Goal: Register for event/course

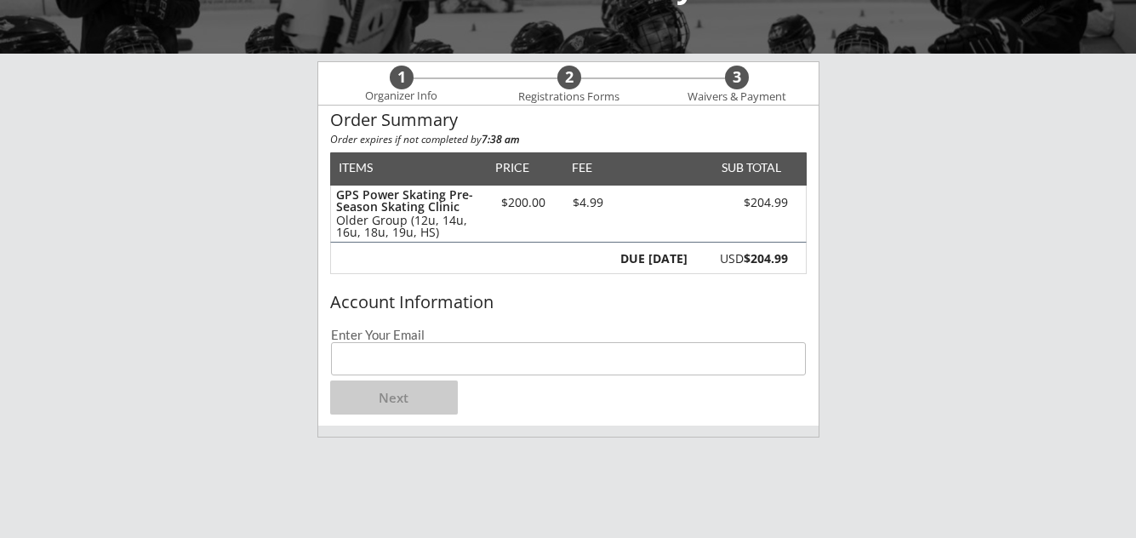
scroll to position [128, 0]
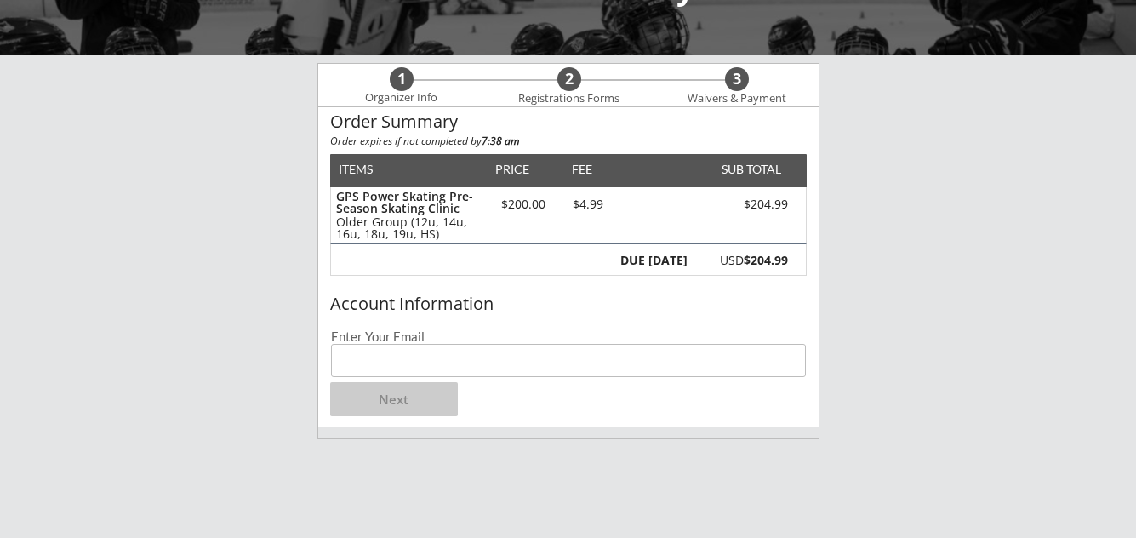
click at [380, 345] on input "email" at bounding box center [568, 360] width 475 height 33
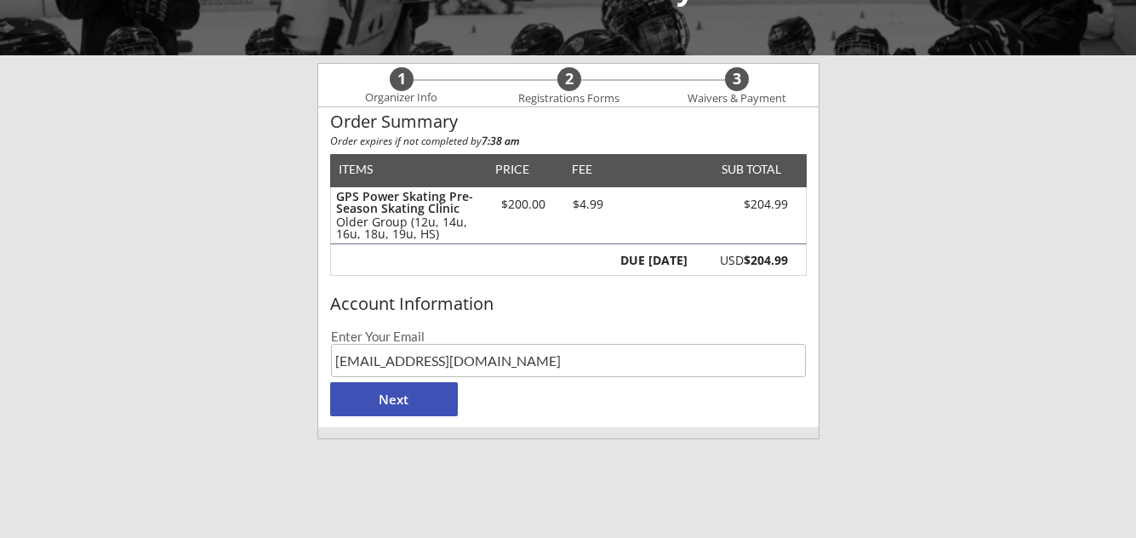
type input "[EMAIL_ADDRESS][DOMAIN_NAME]"
click at [395, 399] on button "Next" at bounding box center [394, 399] width 128 height 34
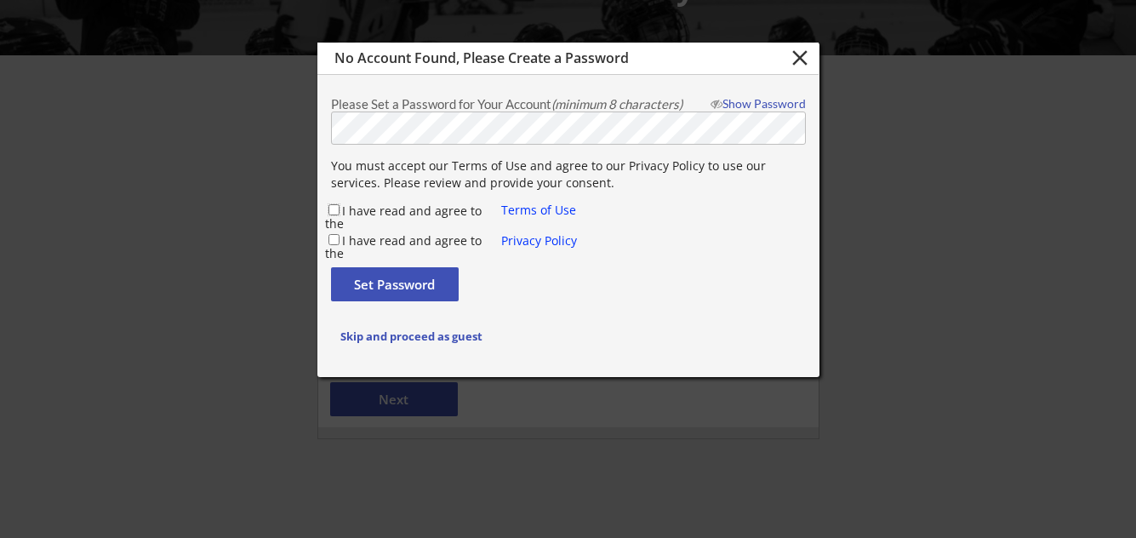
click at [332, 209] on input "I have read and agree to the" at bounding box center [333, 209] width 11 height 11
checkbox input "true"
click at [333, 241] on input "I have read and agree to the" at bounding box center [333, 239] width 11 height 11
checkbox input "true"
click at [371, 282] on button "Set Password" at bounding box center [395, 284] width 128 height 34
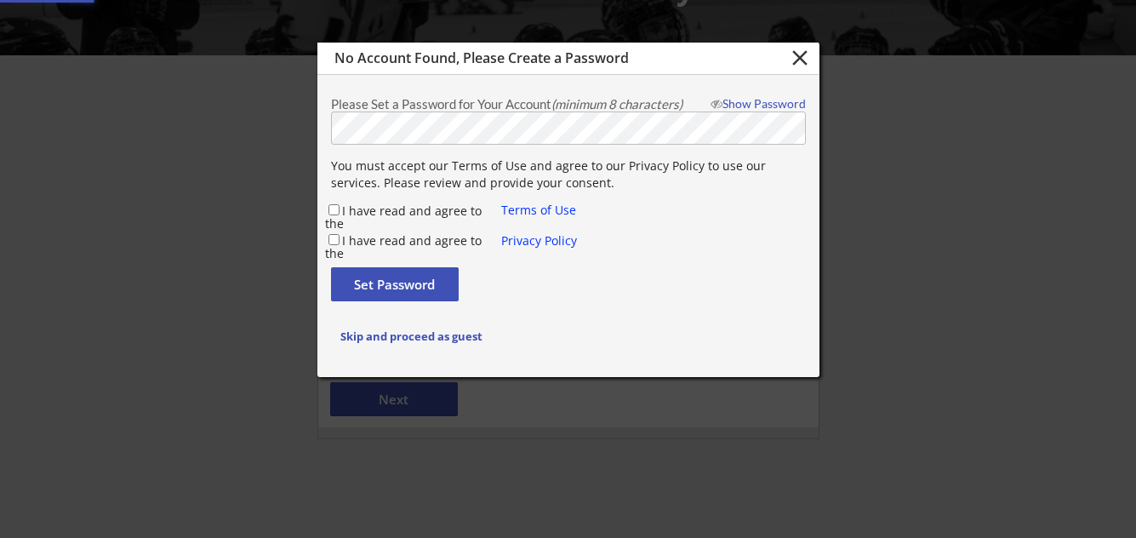
checkbox input "false"
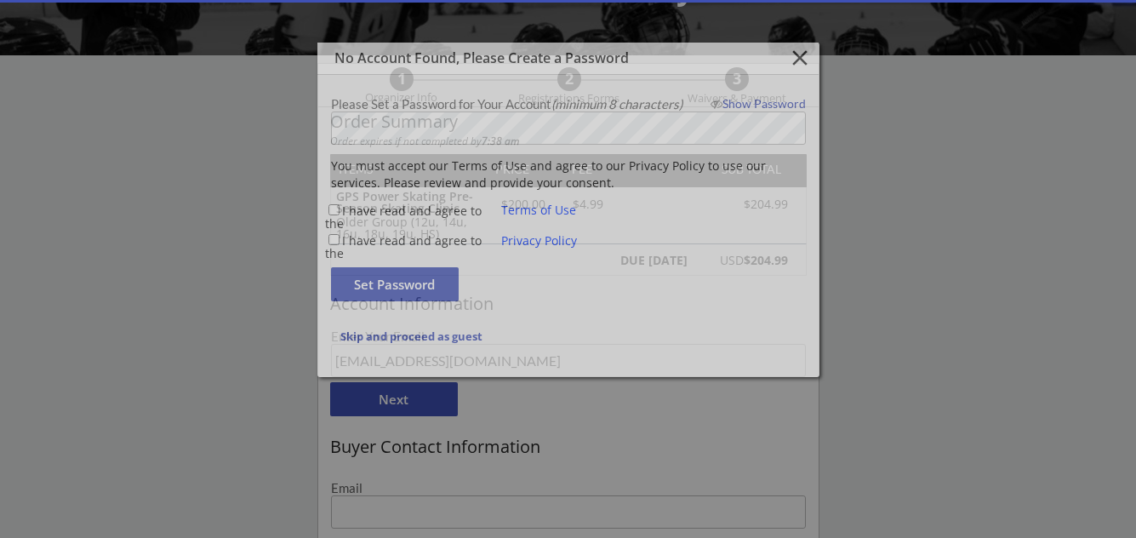
type input "[EMAIL_ADDRESS][DOMAIN_NAME]"
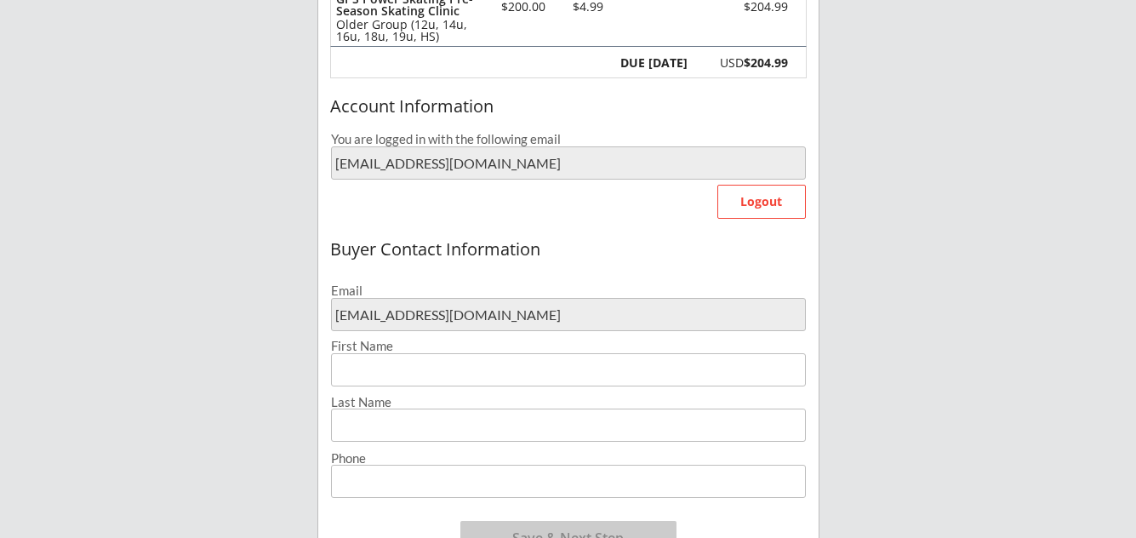
scroll to position [415, 0]
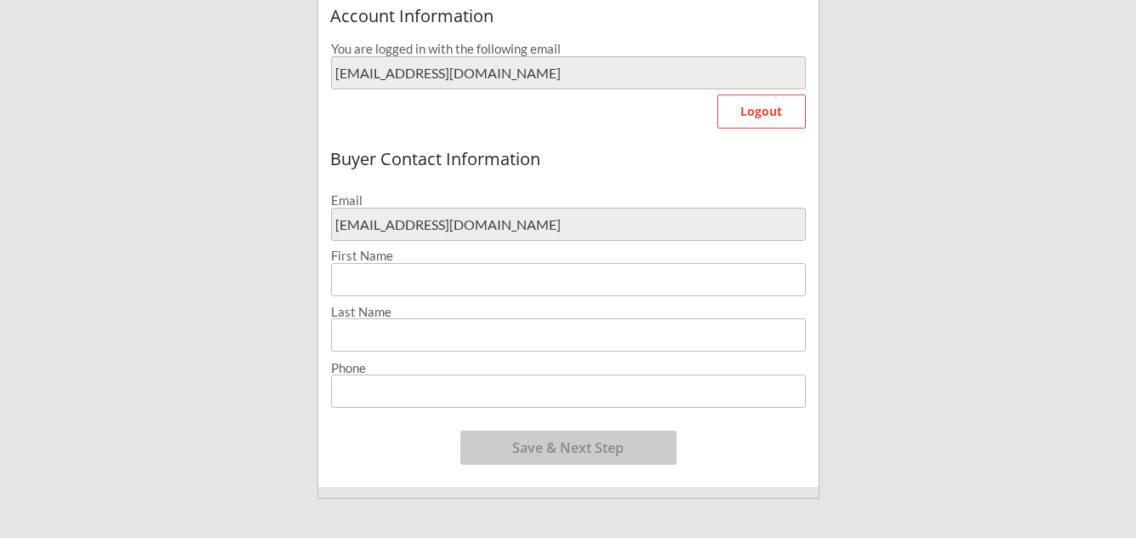
click at [353, 283] on input "input" at bounding box center [568, 279] width 475 height 33
type input "[PERSON_NAME]"
type input "Rivers"
click at [341, 385] on input "input" at bounding box center [568, 390] width 475 height 33
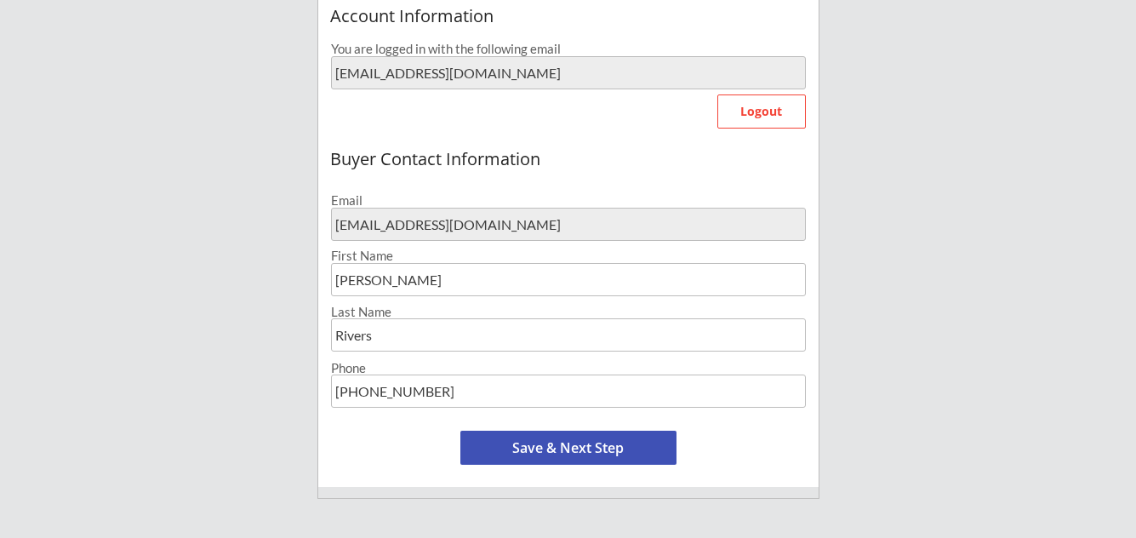
type input "[PHONE_NUMBER]"
click at [580, 448] on button "Save & Next Step" at bounding box center [568, 448] width 216 height 34
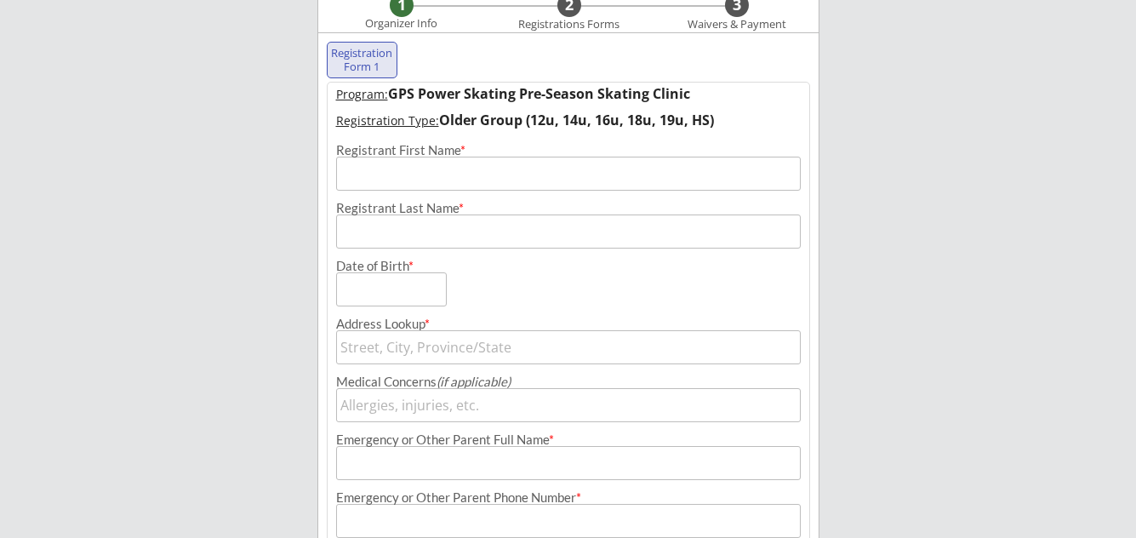
scroll to position [174, 0]
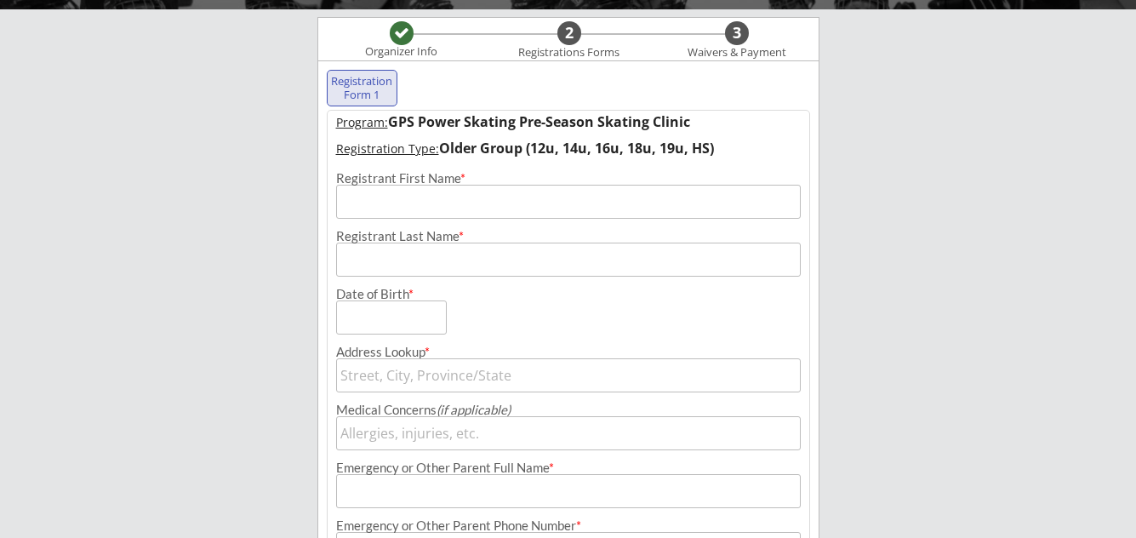
click at [366, 202] on input "input" at bounding box center [568, 202] width 465 height 34
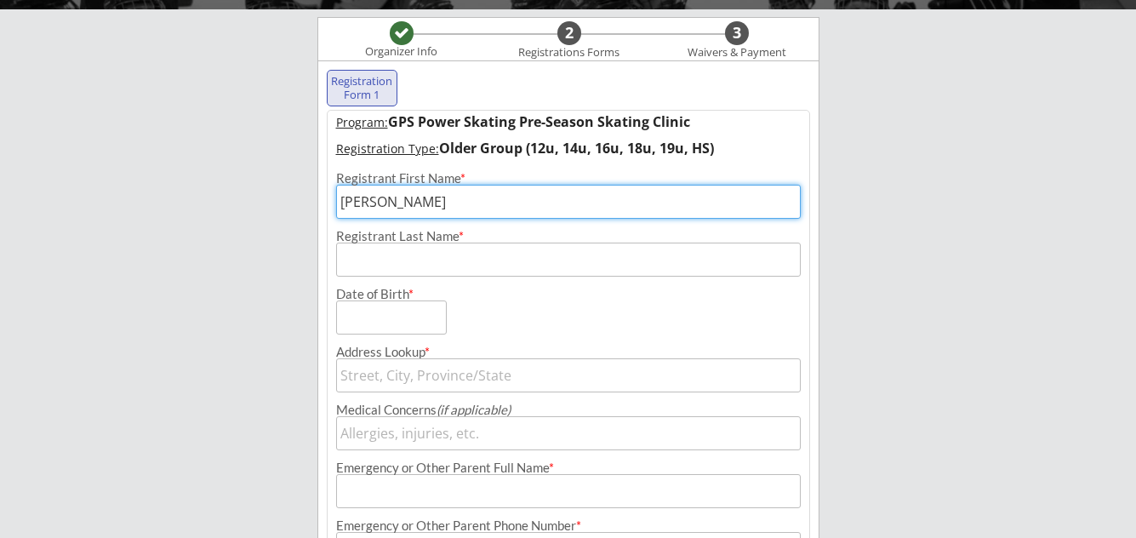
type input "[PERSON_NAME]"
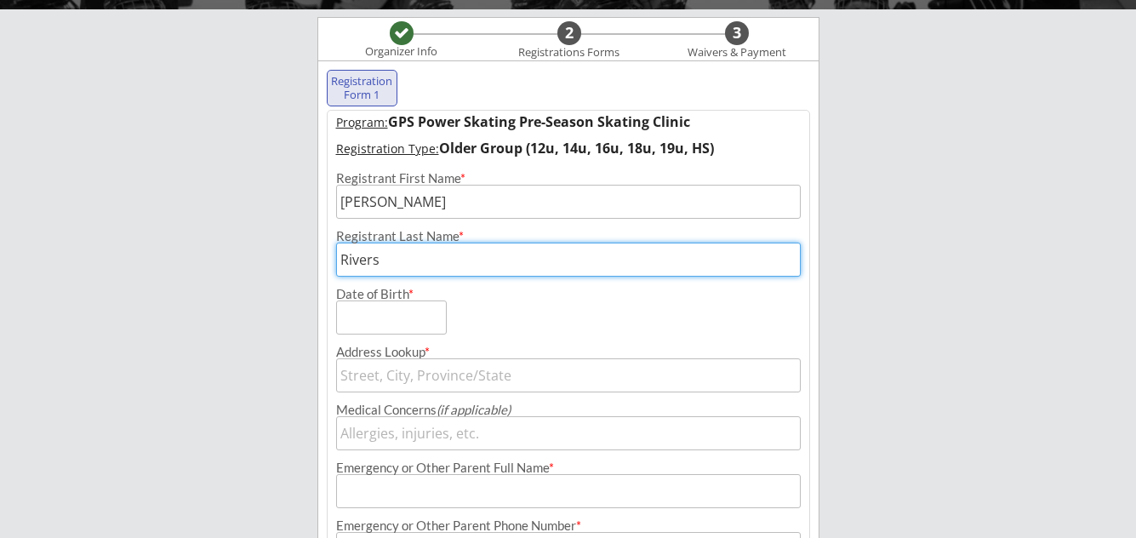
type input "Rivers"
click at [367, 319] on input "input" at bounding box center [391, 317] width 111 height 34
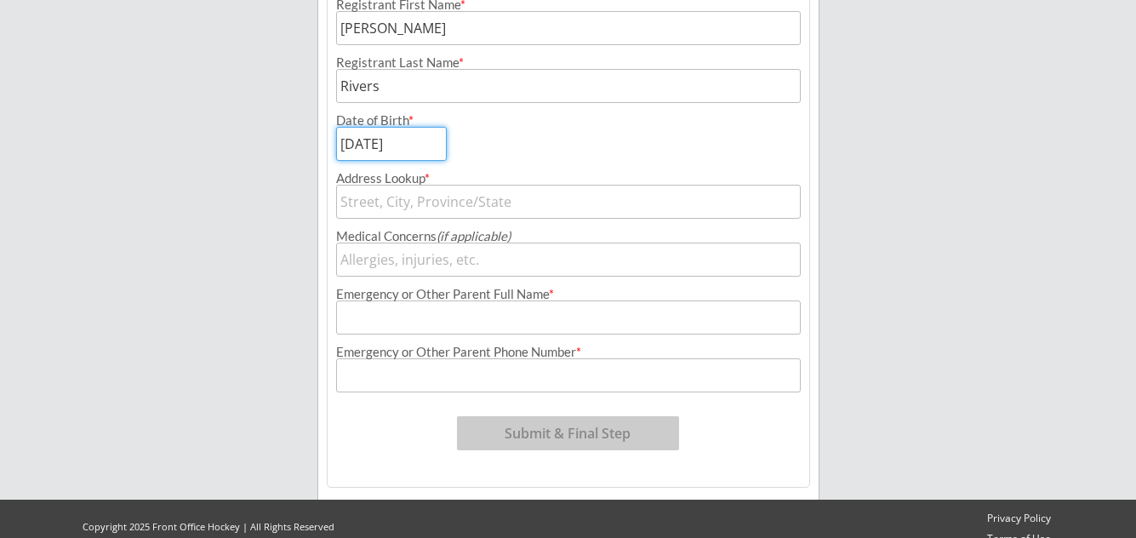
scroll to position [367, 0]
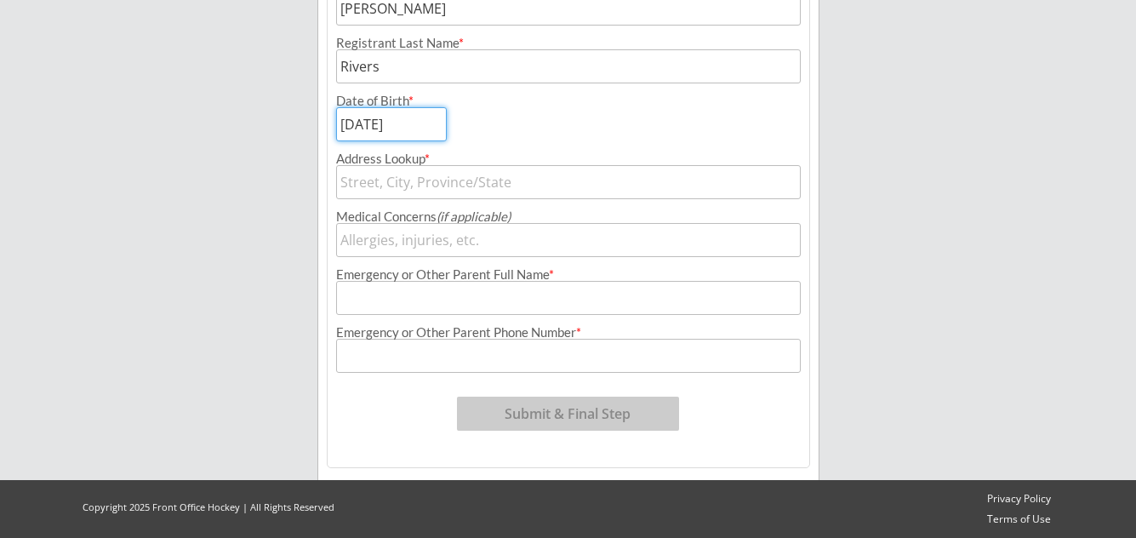
type input "[DATE]"
click at [390, 178] on input "text" at bounding box center [568, 182] width 465 height 34
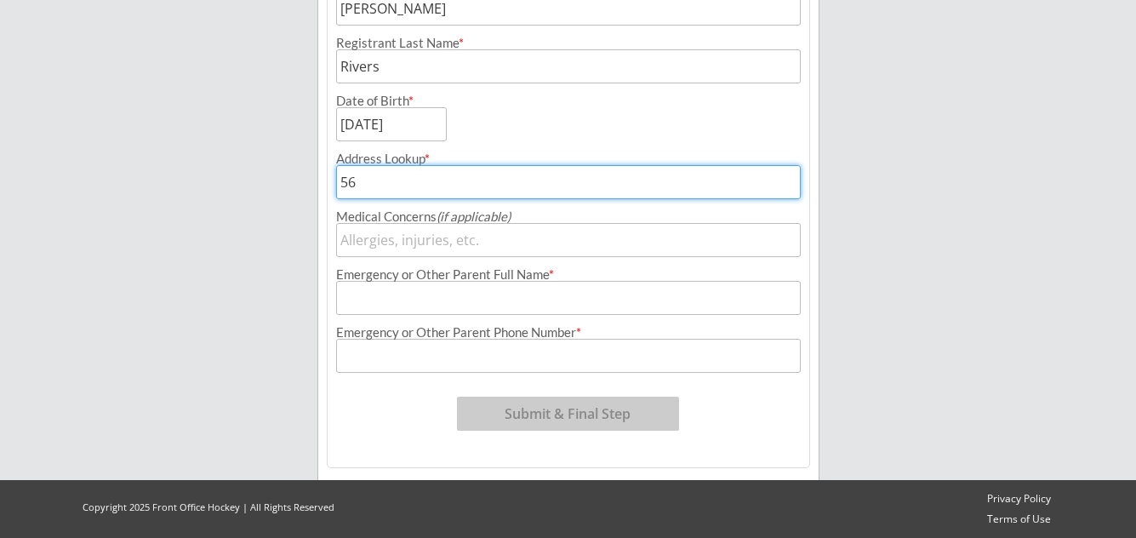
type input "567"
type input "[STREET_ADDRESS][US_STATE]"
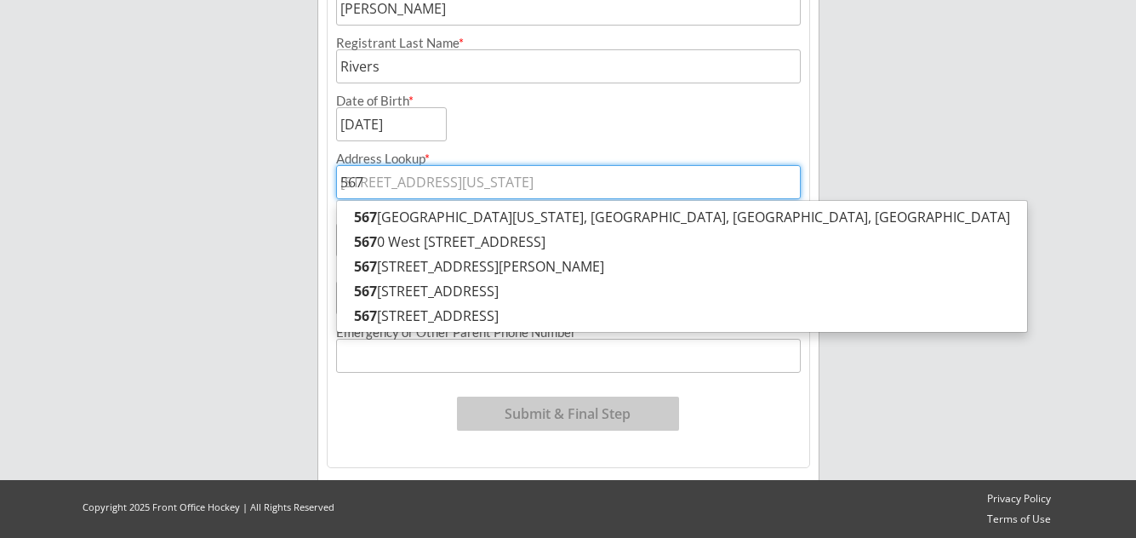
type input "5670"
type input "[STREET_ADDRESS]"
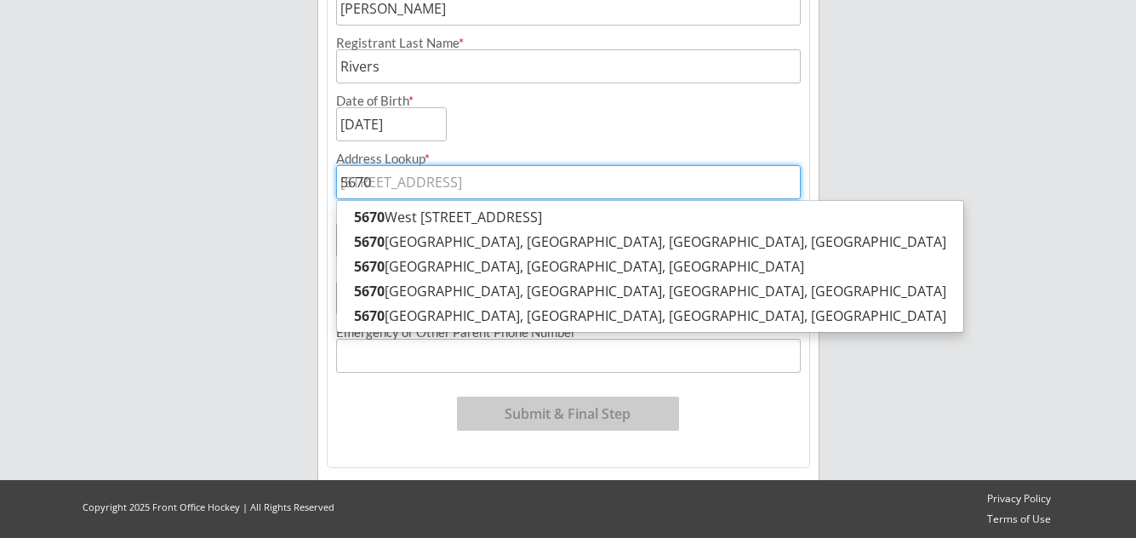
type input "5670"
type input "5670 S"
type input "[STREET_ADDRESS]"
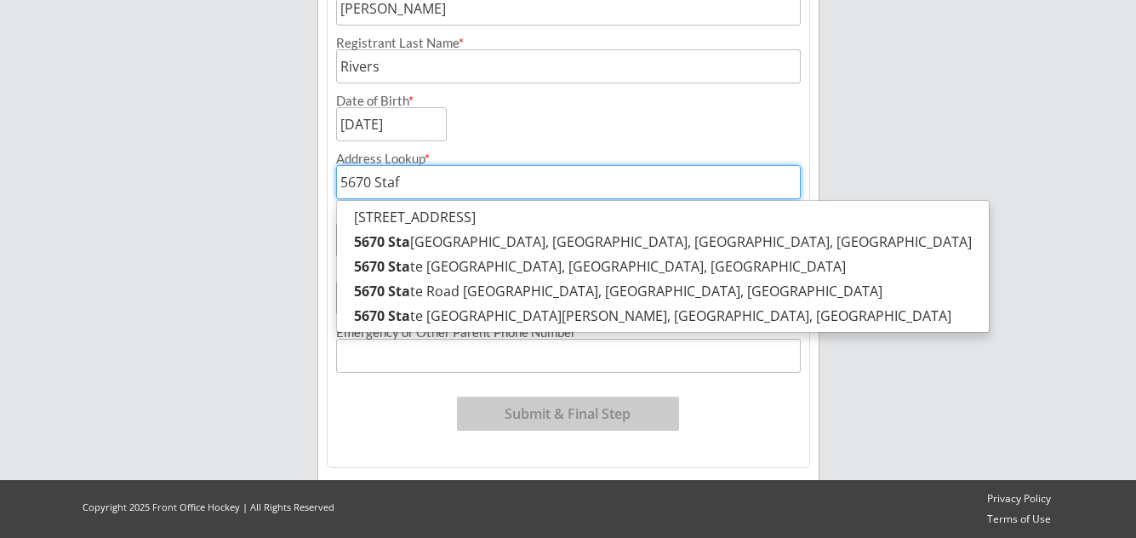
type input "5670 Staff"
type input "[STREET_ADDRESS][PERSON_NAME]"
type input "5670 [PERSON_NAME]"
type input "[STREET_ADDRESS][PERSON_NAME]"
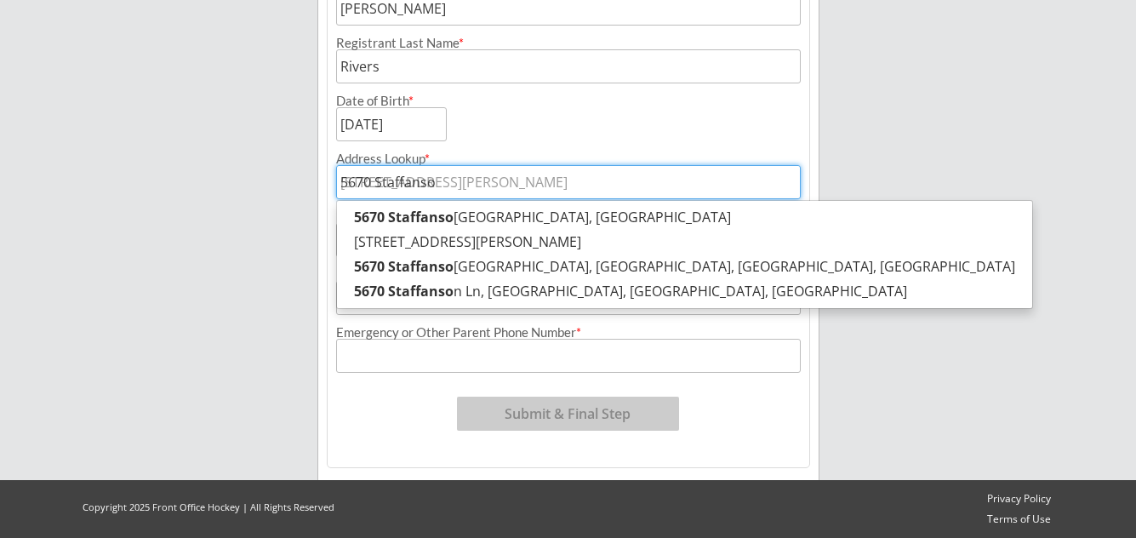
type input "5670 [PERSON_NAME]"
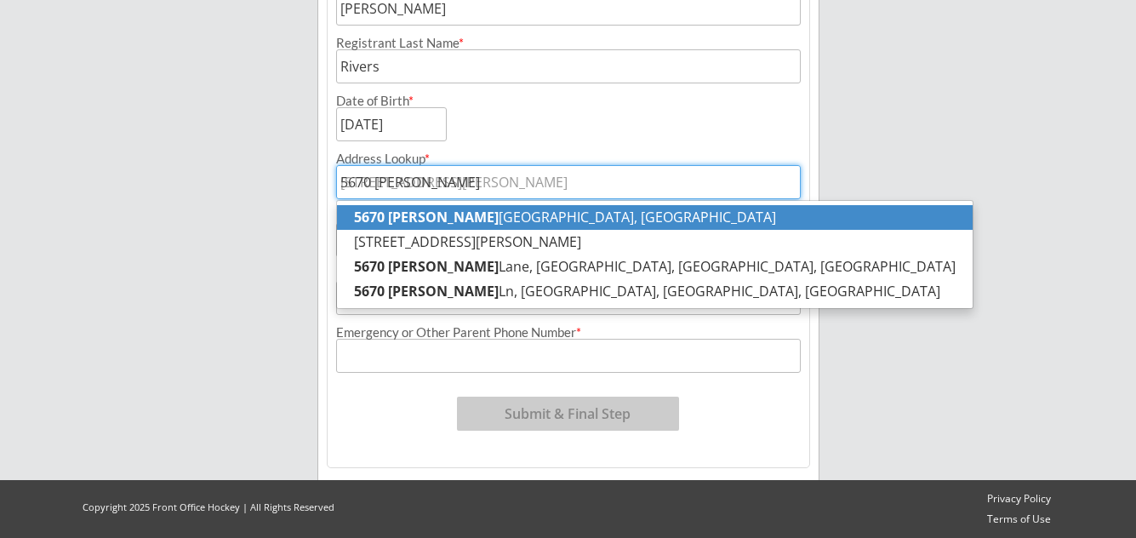
click at [425, 214] on strong "5670 [PERSON_NAME]" at bounding box center [426, 217] width 145 height 19
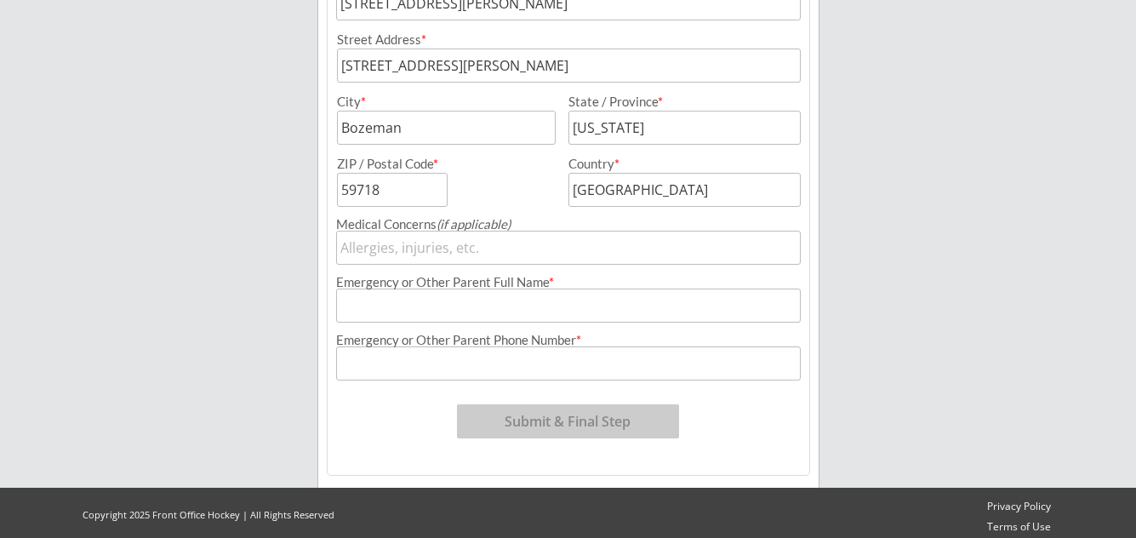
scroll to position [553, 0]
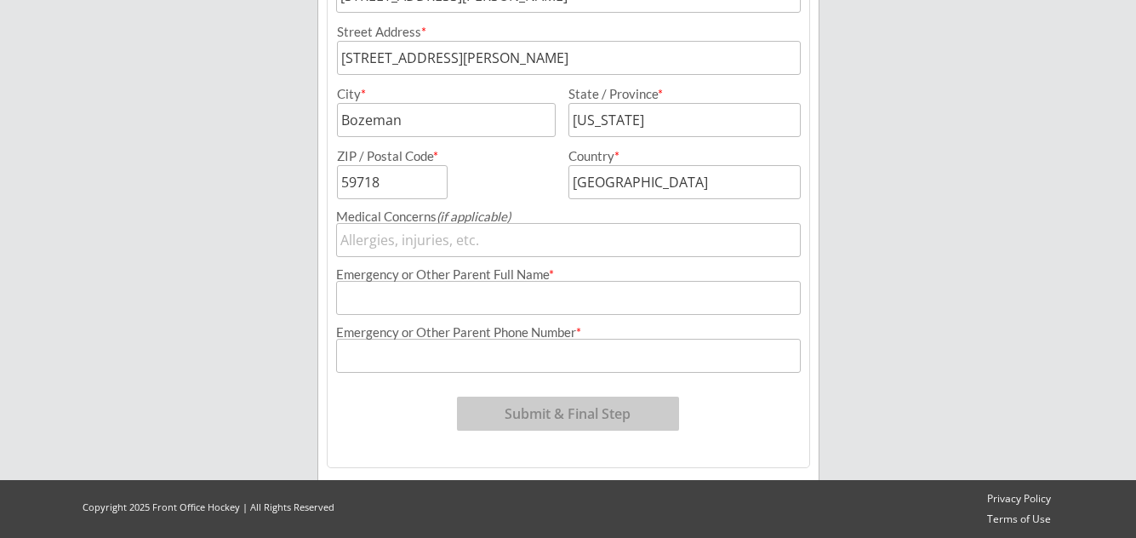
type input "[STREET_ADDRESS][PERSON_NAME]"
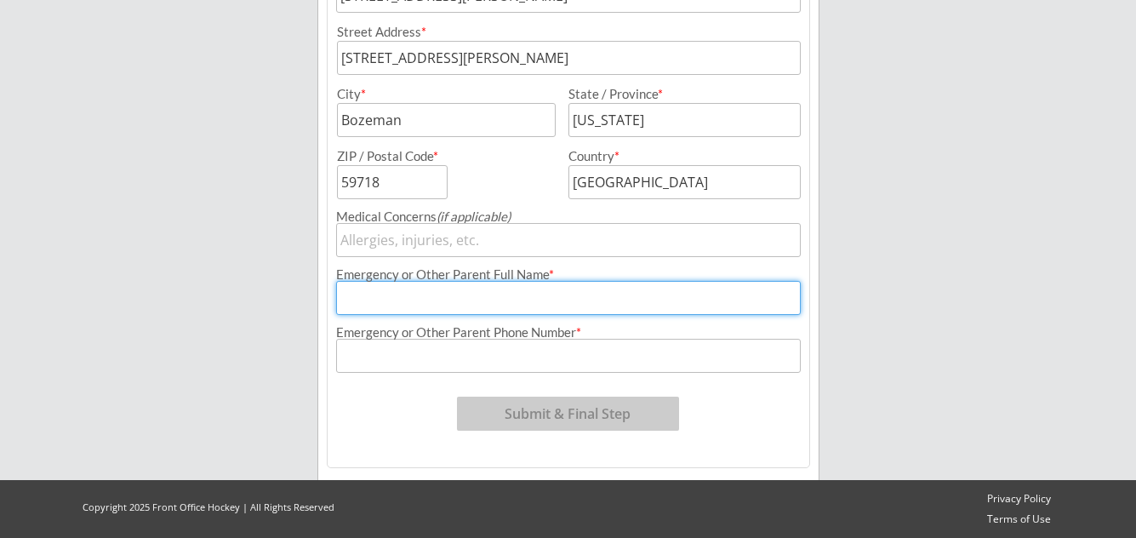
click at [360, 296] on input "input" at bounding box center [568, 298] width 465 height 34
type input "[PERSON_NAME]"
click at [346, 357] on input "input" at bounding box center [568, 356] width 465 height 34
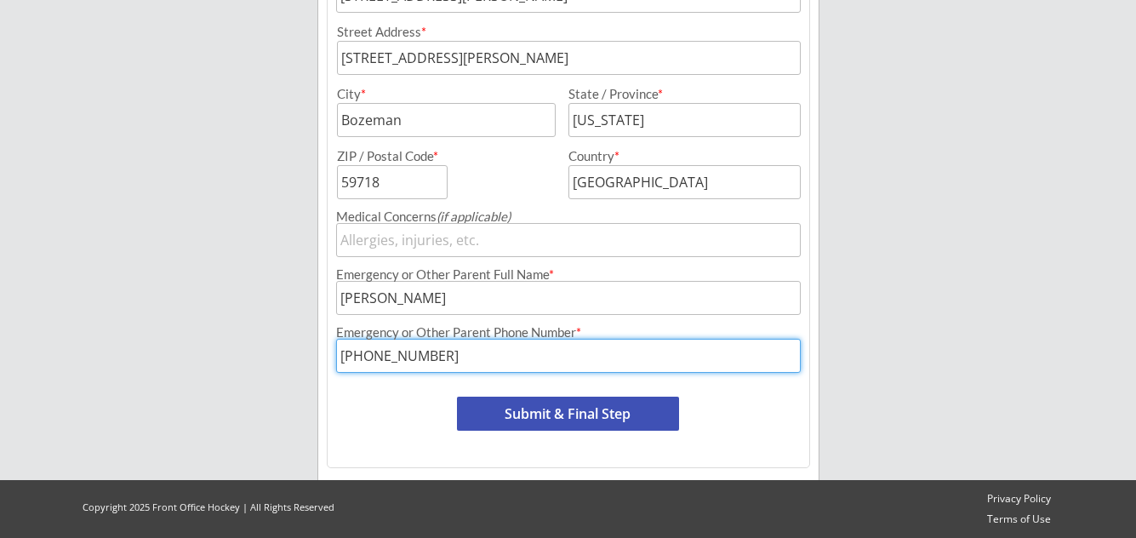
type input "[PHONE_NUMBER]"
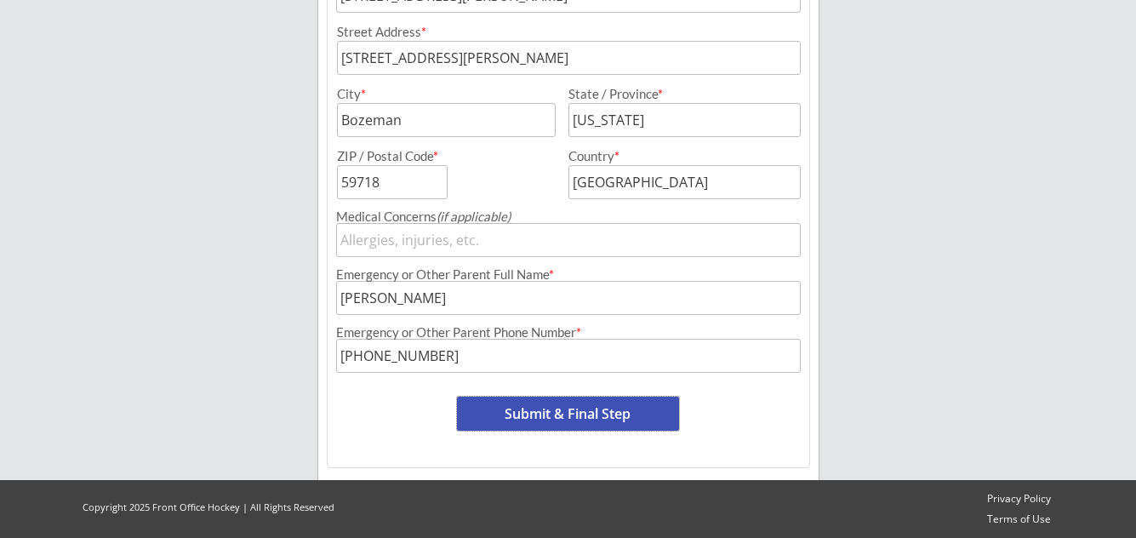
click at [562, 417] on button "Submit & Final Step" at bounding box center [568, 414] width 222 height 34
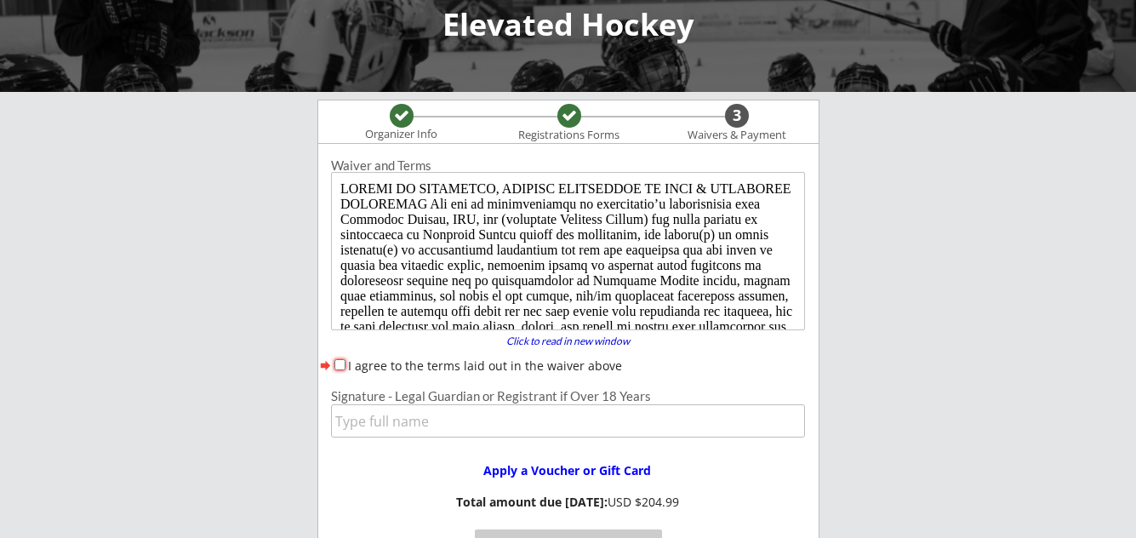
scroll to position [100, 0]
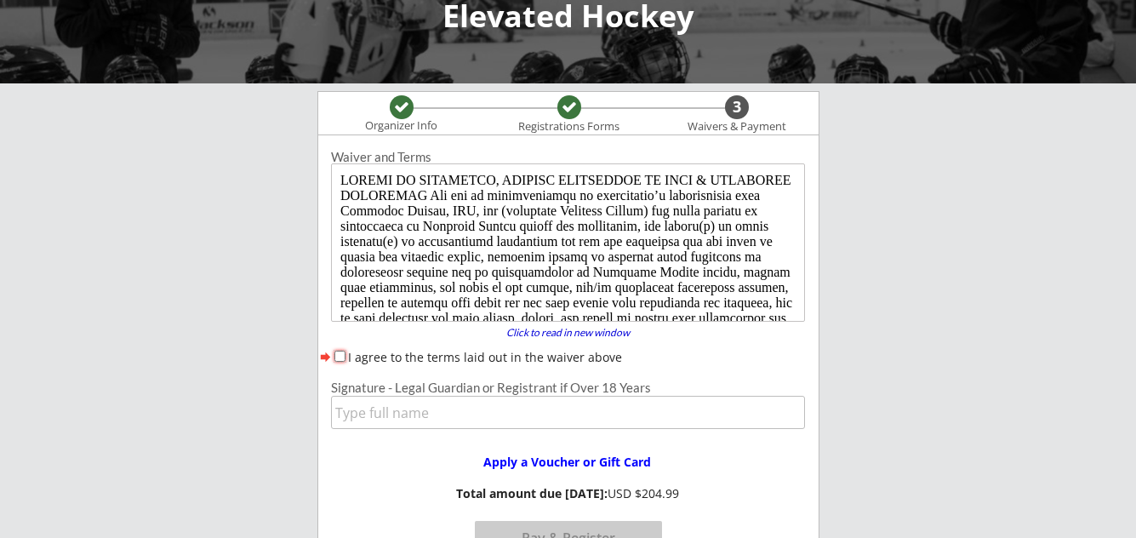
click at [341, 356] on input "I agree to the terms laid out in the waiver above" at bounding box center [339, 356] width 11 height 11
checkbox input "true"
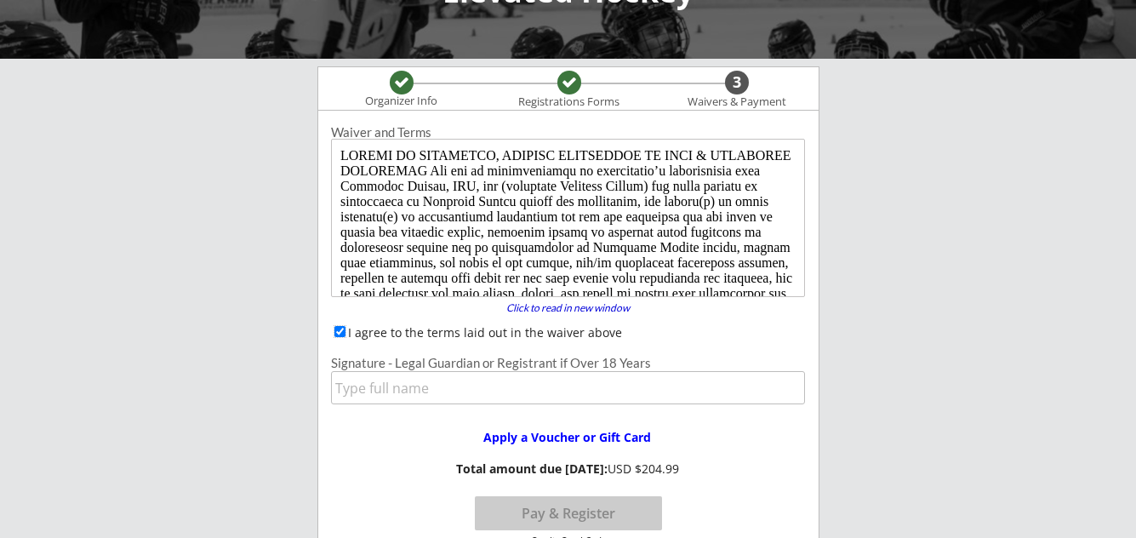
scroll to position [193, 0]
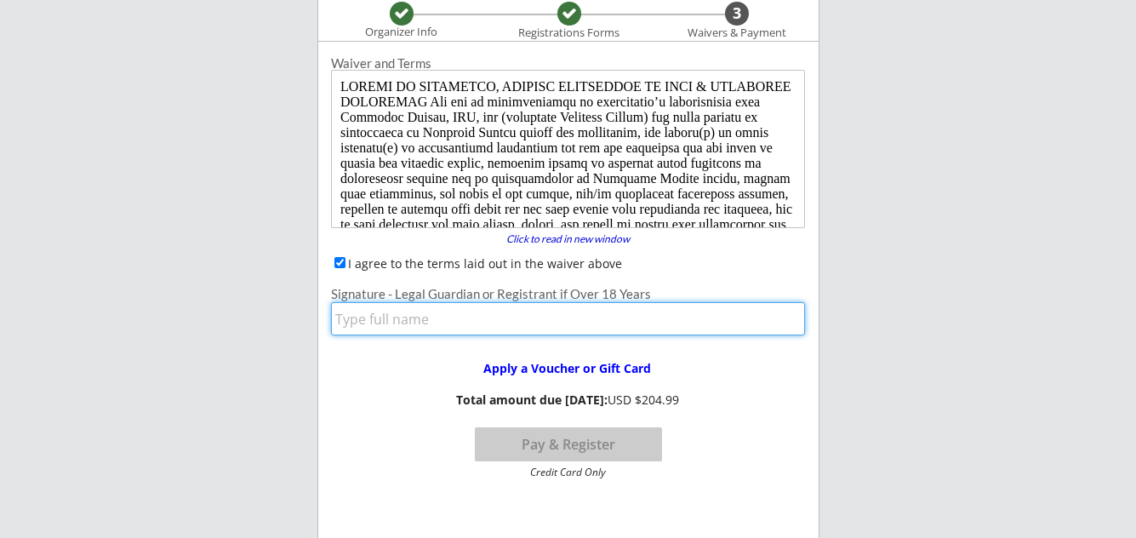
click at [361, 312] on input "input" at bounding box center [568, 318] width 474 height 33
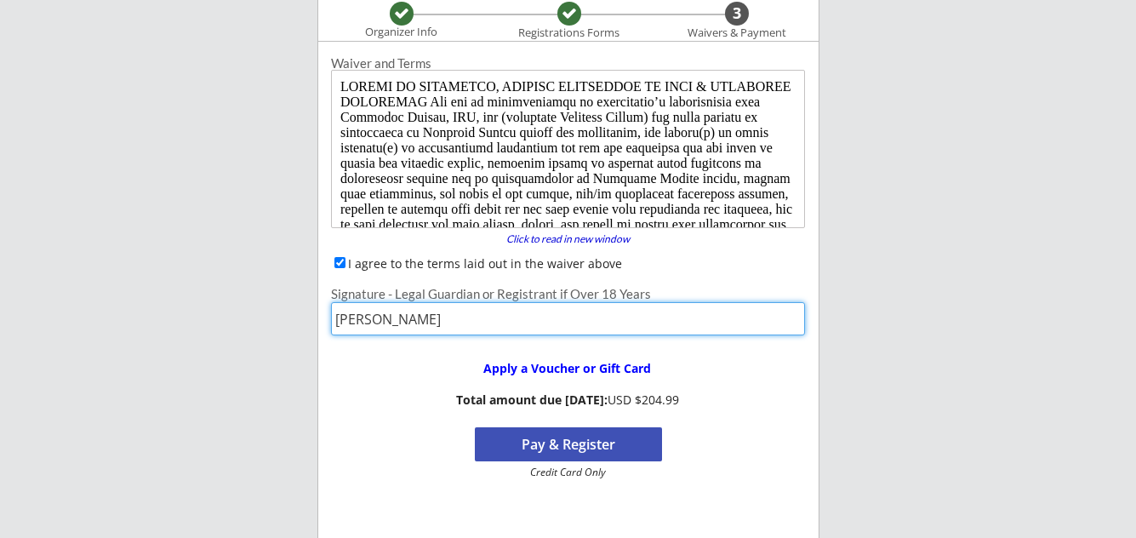
type input "[PERSON_NAME]"
click at [544, 438] on button "Pay & Register" at bounding box center [568, 444] width 187 height 34
